Goal: Information Seeking & Learning: Learn about a topic

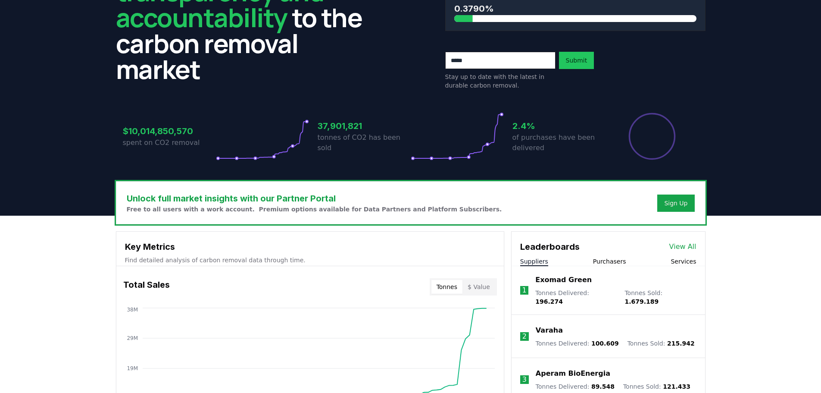
scroll to position [129, 0]
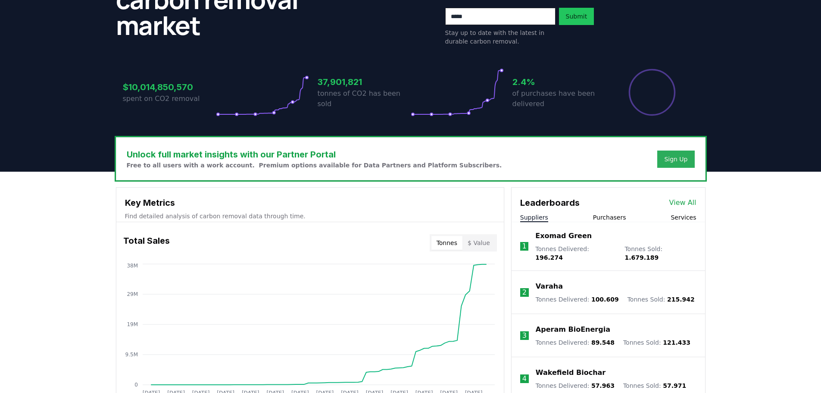
click at [674, 158] on div "Sign Up" at bounding box center [675, 159] width 23 height 9
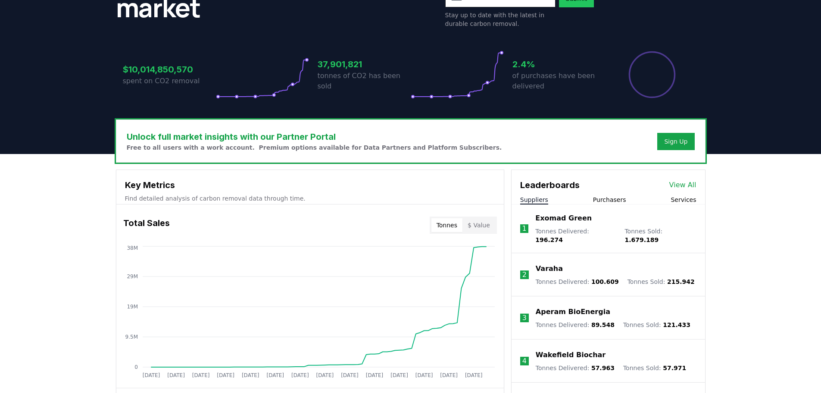
scroll to position [124, 0]
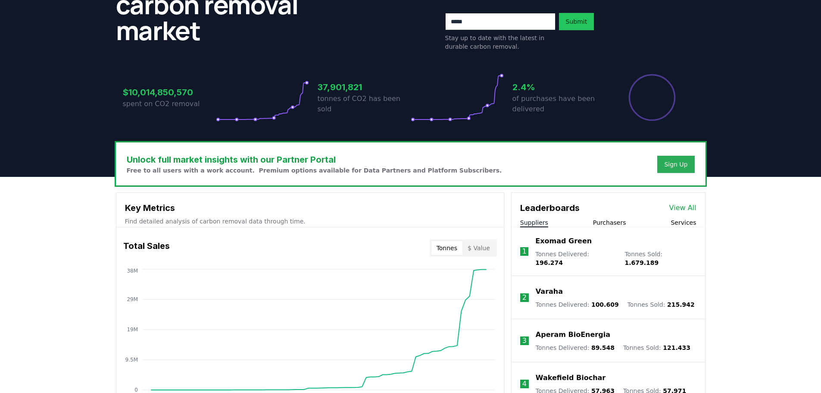
click at [678, 168] on button "Sign Up" at bounding box center [675, 164] width 37 height 17
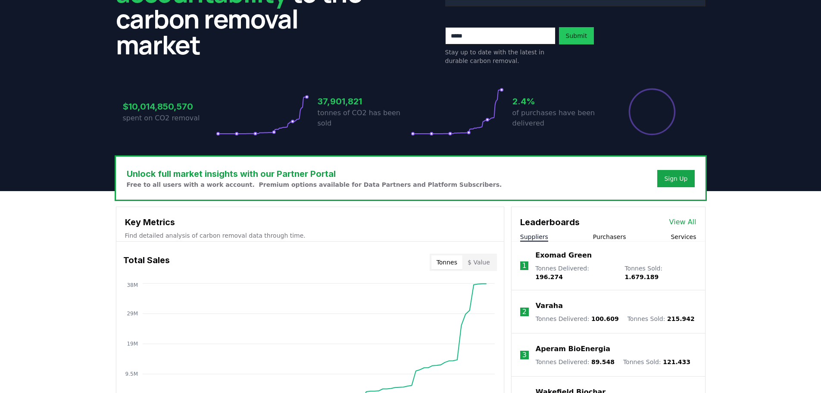
scroll to position [0, 0]
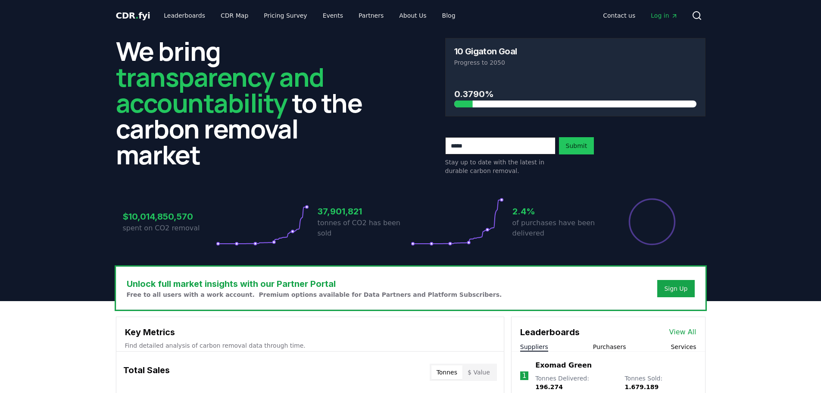
click at [669, 17] on span "Log in" at bounding box center [664, 15] width 27 height 9
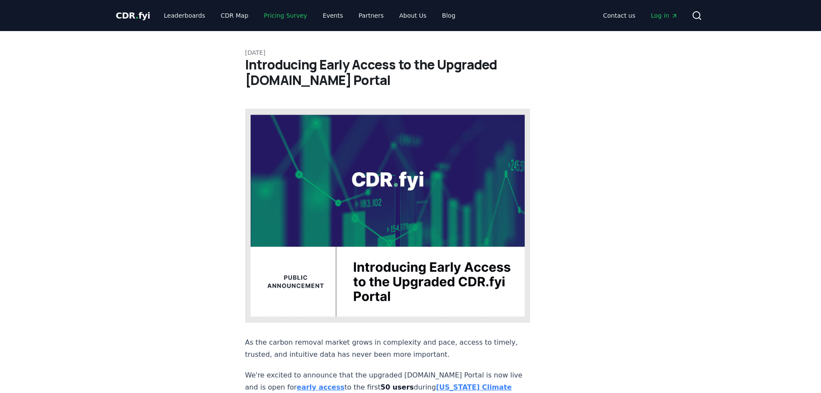
click at [278, 12] on link "Pricing Survey" at bounding box center [285, 16] width 57 height 16
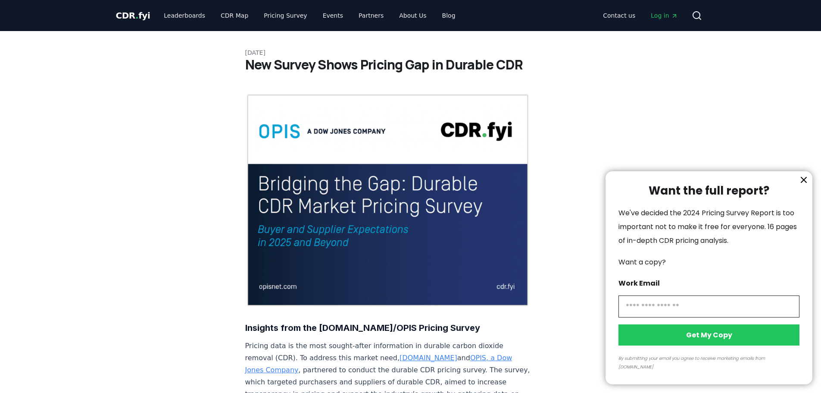
click at [393, 20] on div at bounding box center [410, 196] width 821 height 393
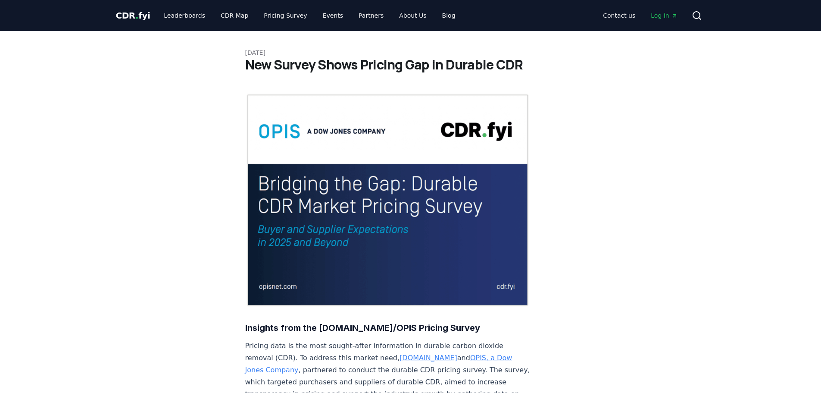
click at [394, 17] on div at bounding box center [410, 196] width 821 height 393
click at [395, 16] on link "About Us" at bounding box center [412, 16] width 41 height 16
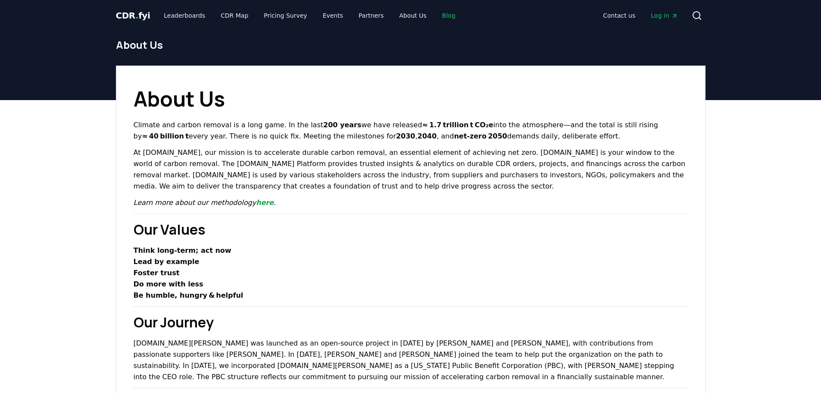
click at [435, 15] on link "Blog" at bounding box center [448, 16] width 27 height 16
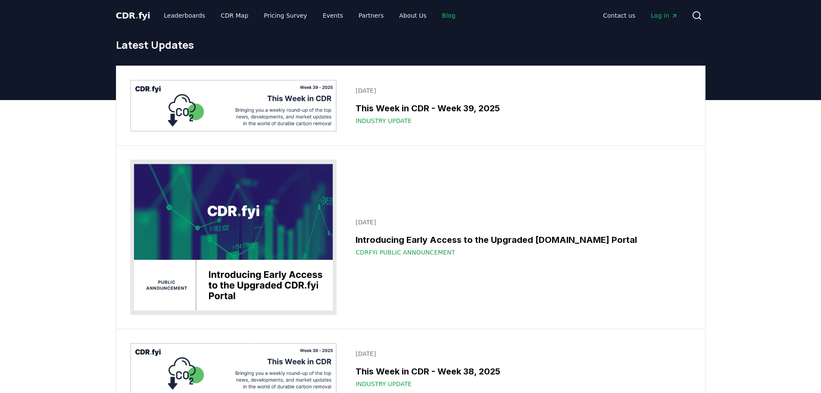
click at [435, 18] on link "Blog" at bounding box center [448, 16] width 27 height 16
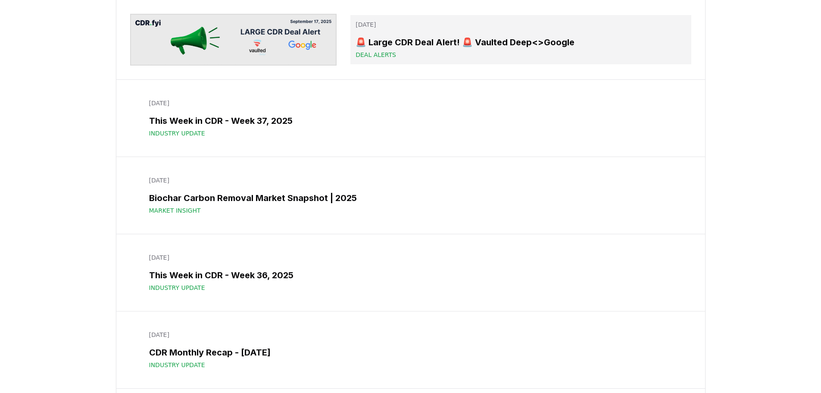
scroll to position [431, 0]
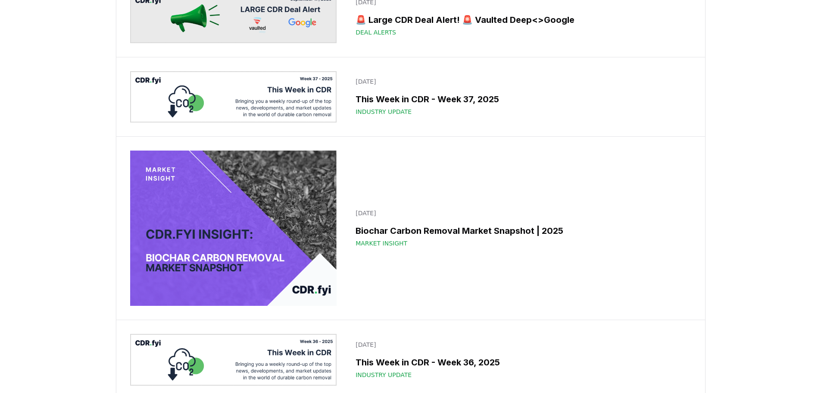
click at [288, 215] on img at bounding box center [233, 227] width 207 height 155
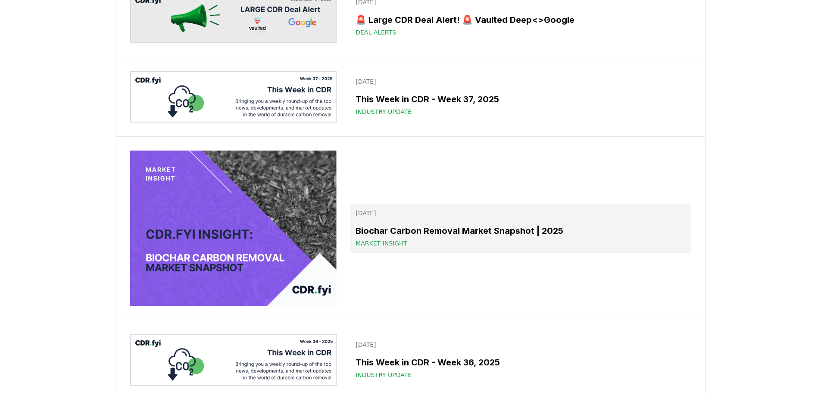
click at [449, 229] on h3 "Biochar Carbon Removal Market Snapshot | 2025" at bounding box center [521, 230] width 330 height 13
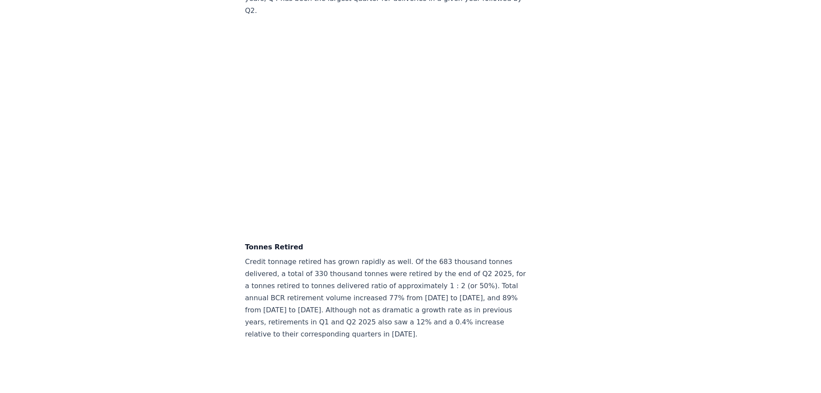
scroll to position [2542, 0]
